Goal: Information Seeking & Learning: Learn about a topic

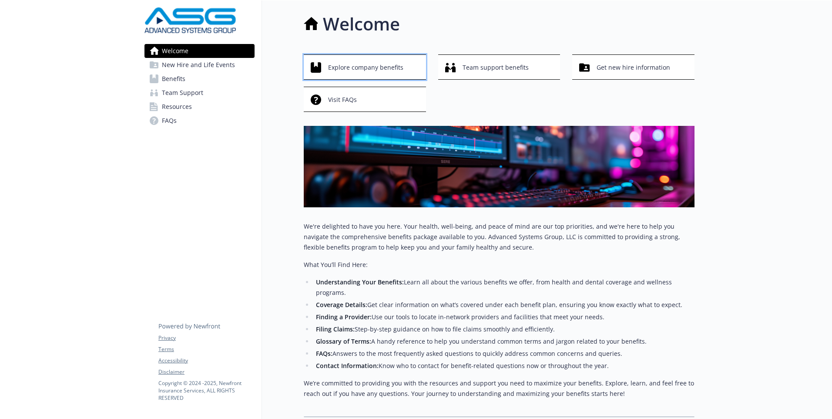
click at [396, 68] on span "Explore company benefits" at bounding box center [365, 67] width 75 height 17
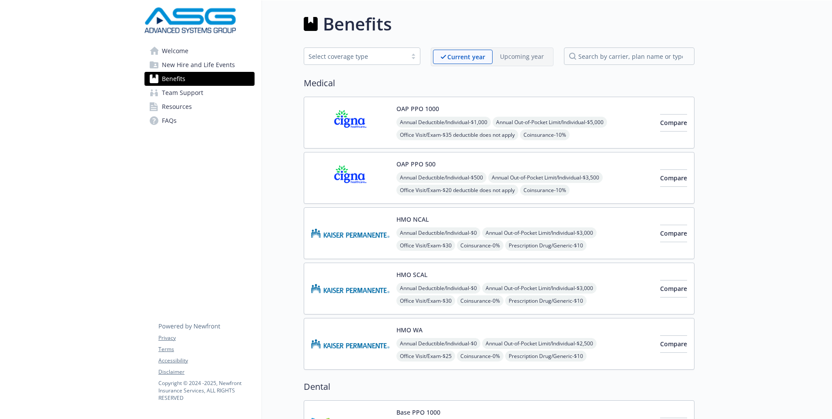
click at [171, 107] on span "Resources" at bounding box center [177, 107] width 30 height 14
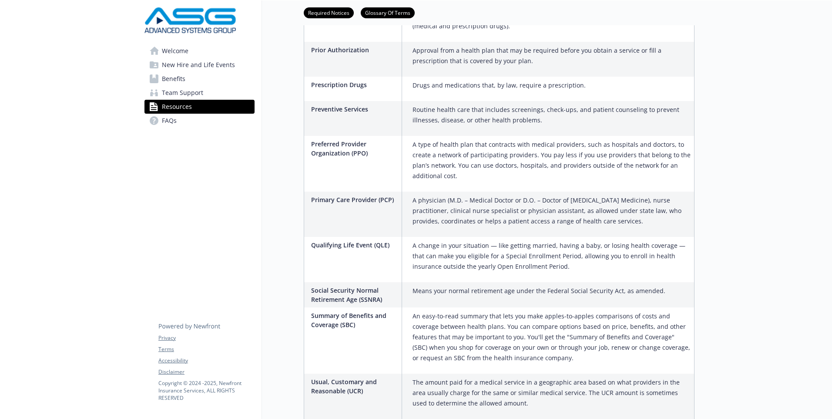
scroll to position [1326, 0]
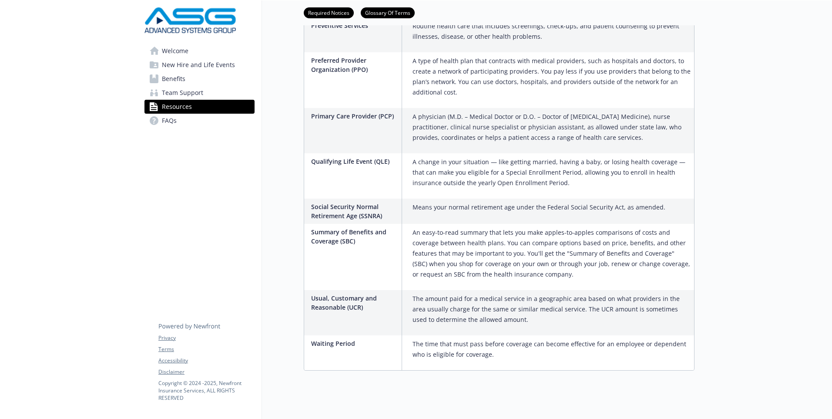
click at [168, 119] on span "FAQs" at bounding box center [169, 121] width 15 height 14
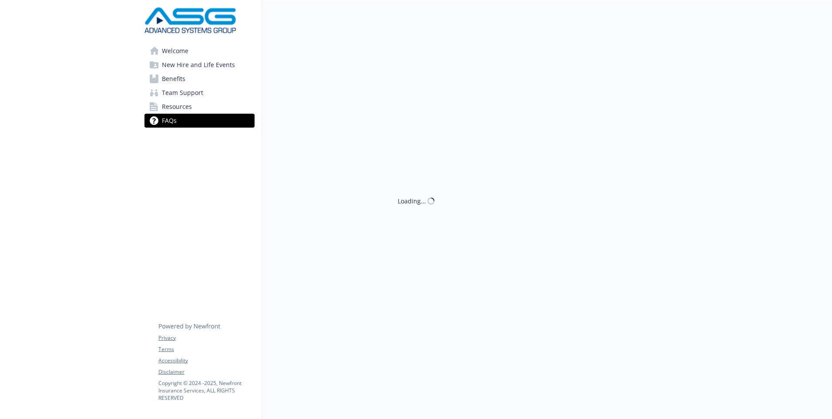
scroll to position [1134, 0]
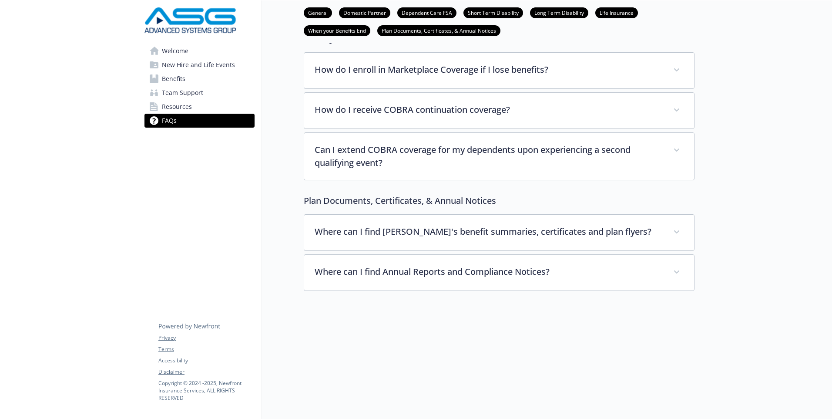
click at [174, 81] on span "Benefits" at bounding box center [174, 79] width 24 height 14
